Goal: Find specific page/section: Find specific page/section

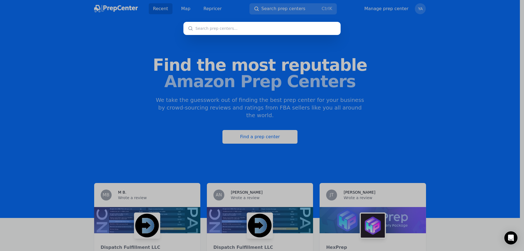
click at [267, 56] on div at bounding box center [262, 125] width 524 height 251
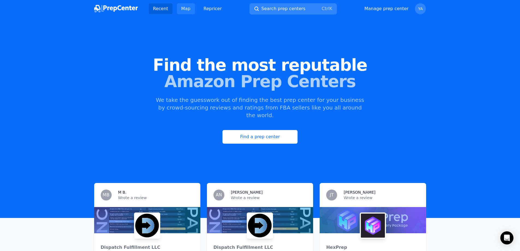
click at [182, 8] on link "Map" at bounding box center [186, 8] width 18 height 11
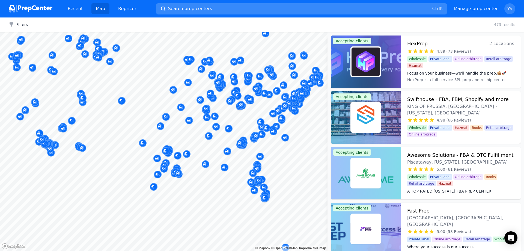
click at [198, 9] on span "Search prep centers" at bounding box center [190, 8] width 44 height 7
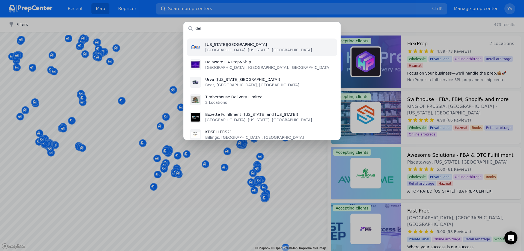
type input "del"
click at [230, 51] on p "[GEOGRAPHIC_DATA], [US_STATE], [GEOGRAPHIC_DATA]" at bounding box center [258, 49] width 107 height 5
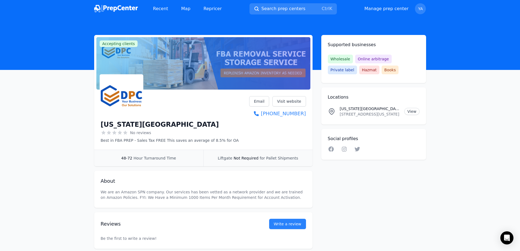
click at [128, 8] on img at bounding box center [116, 9] width 44 height 8
